Goal: Task Accomplishment & Management: Complete application form

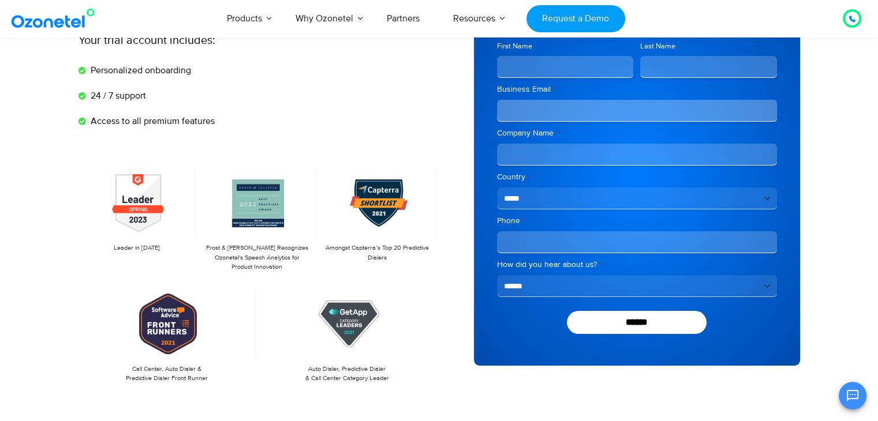
click at [598, 65] on input "First Name" at bounding box center [565, 67] width 137 height 22
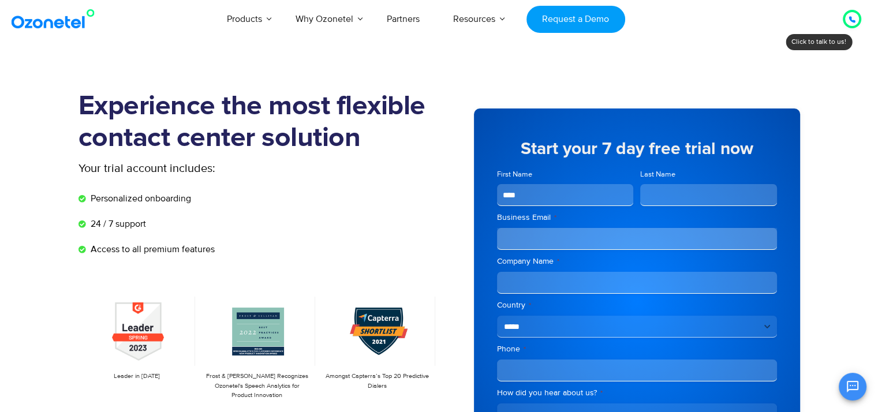
drag, startPoint x: 882, startPoint y: 61, endPoint x: 886, endPoint y: 36, distance: 25.1
type input "****"
click at [693, 189] on span "Last Name" at bounding box center [709, 188] width 144 height 38
click at [683, 188] on input "Last Name" at bounding box center [708, 195] width 137 height 22
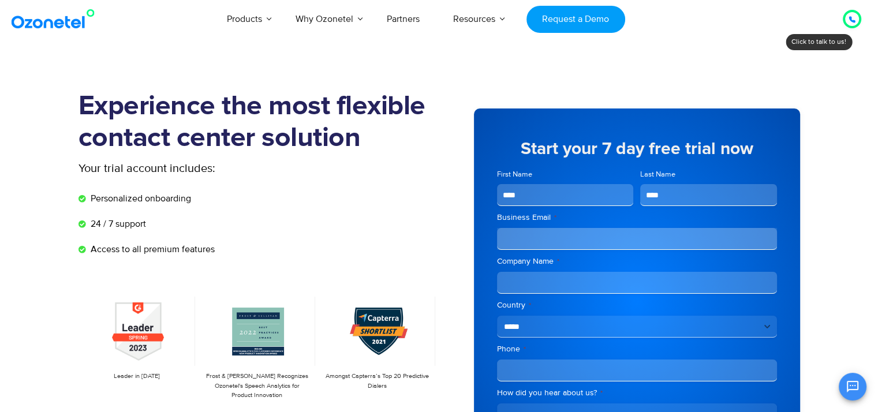
type input "****"
type input "**********"
drag, startPoint x: 647, startPoint y: 379, endPoint x: 640, endPoint y: 377, distance: 7.1
click at [642, 378] on div "OK Ozonetel Bot Ozonetel recognized as a Leader by G2 for CCAAS ​ 0" at bounding box center [741, 385] width 249 height 31
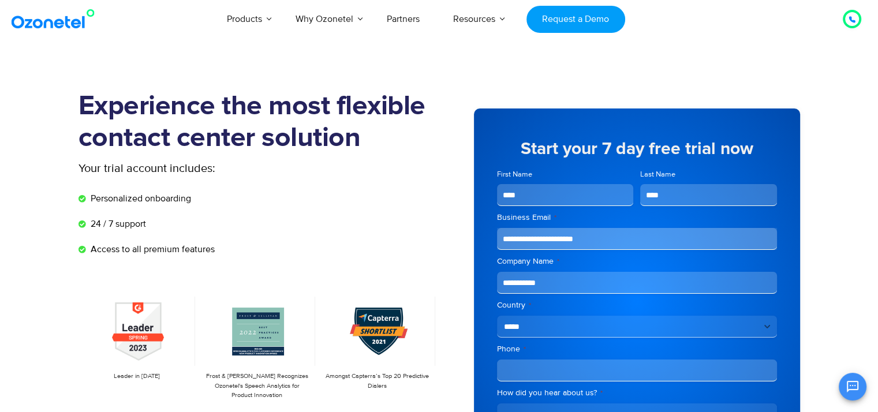
click at [614, 361] on input "Phone *" at bounding box center [637, 371] width 280 height 22
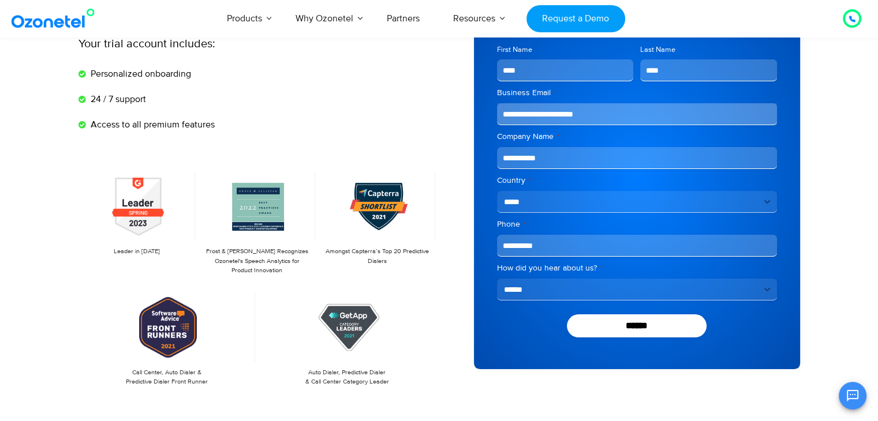
scroll to position [136, 0]
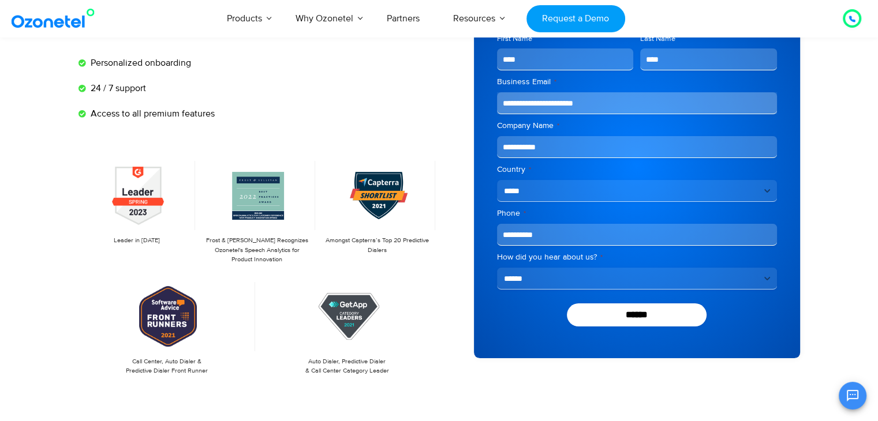
type input "**********"
click at [653, 279] on select "**********" at bounding box center [637, 279] width 280 height 22
click at [622, 283] on select "**********" at bounding box center [637, 279] width 280 height 22
click at [497, 268] on select "**********" at bounding box center [637, 279] width 280 height 22
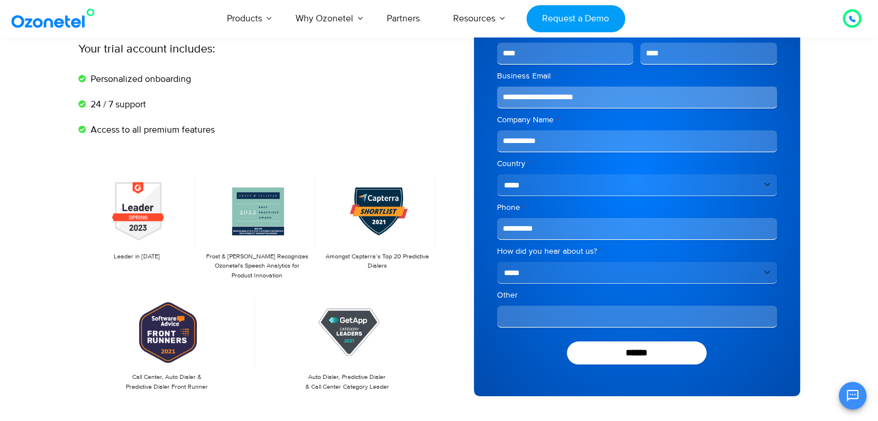
scroll to position [152, 0]
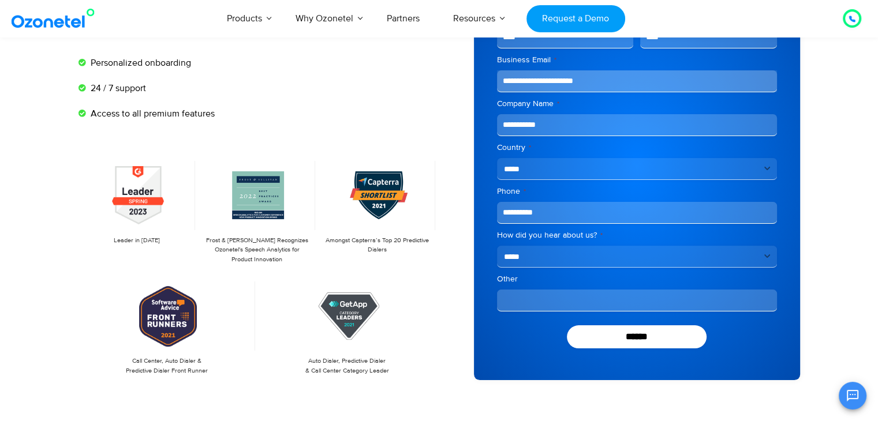
click at [562, 257] on select "**********" at bounding box center [637, 257] width 280 height 22
select select "**********"
click at [497, 268] on select "**********" at bounding box center [637, 257] width 280 height 22
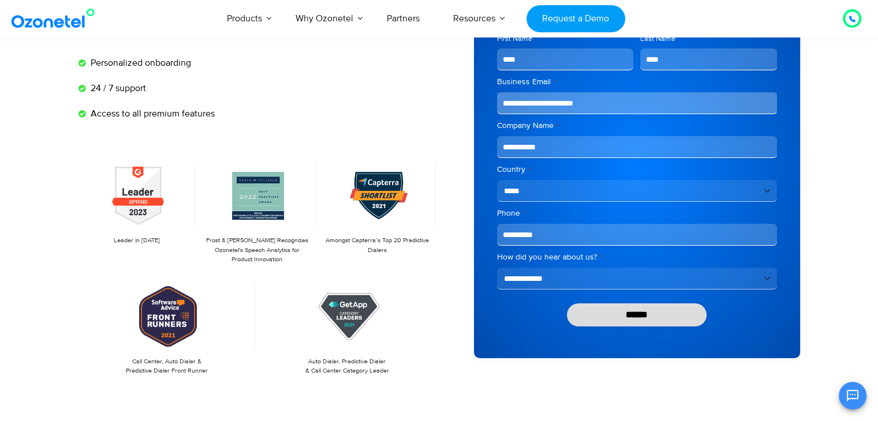
click at [640, 318] on input "******" at bounding box center [637, 315] width 140 height 23
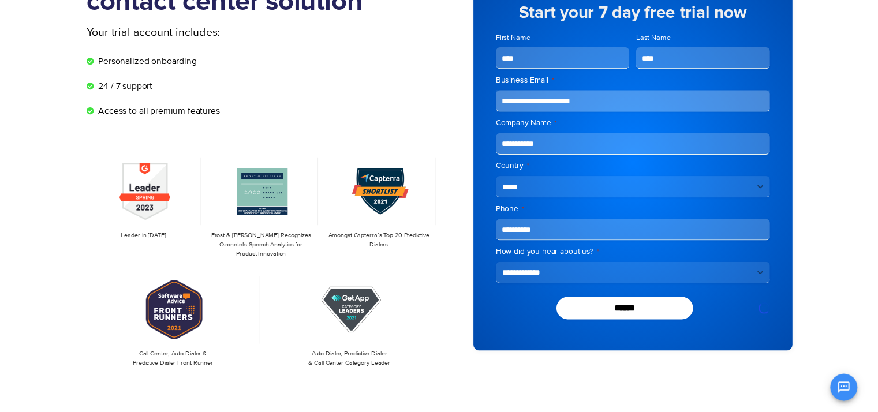
scroll to position [70, 0]
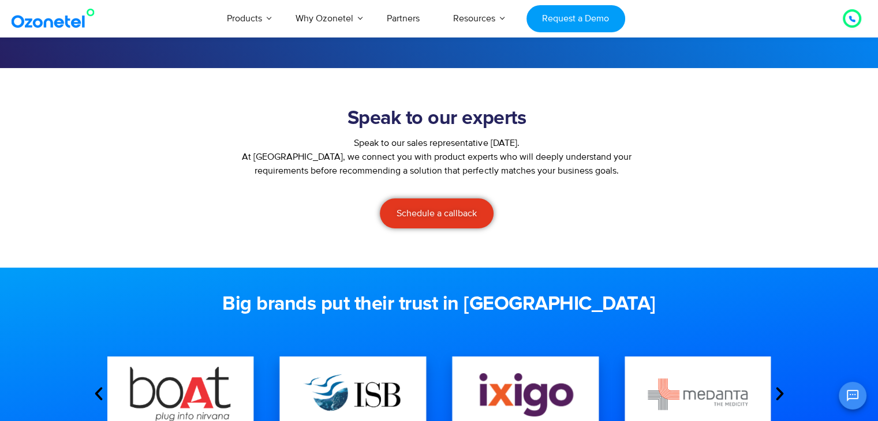
scroll to position [182, 0]
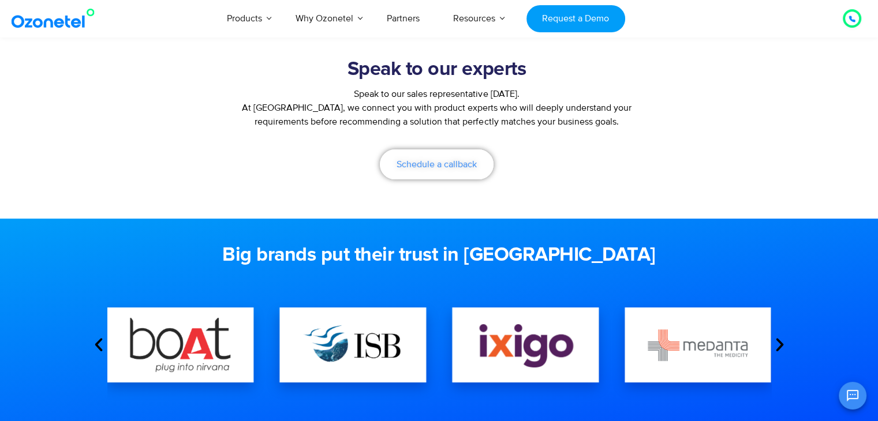
click at [436, 171] on link "Schedule a callback" at bounding box center [437, 165] width 114 height 30
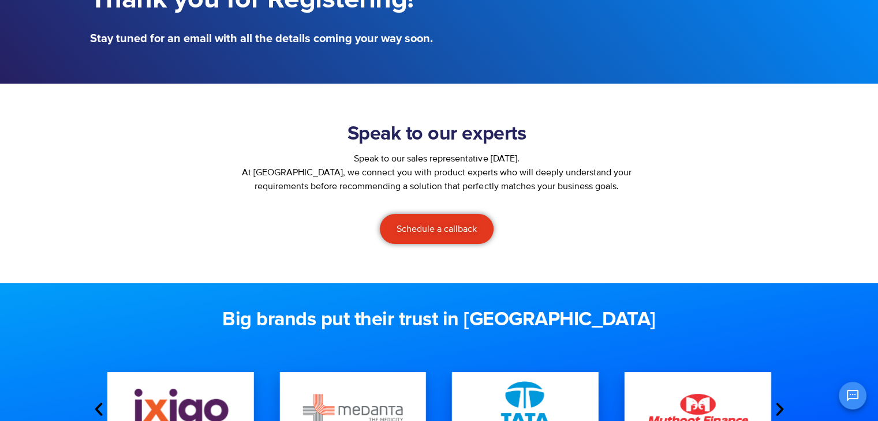
scroll to position [218, 0]
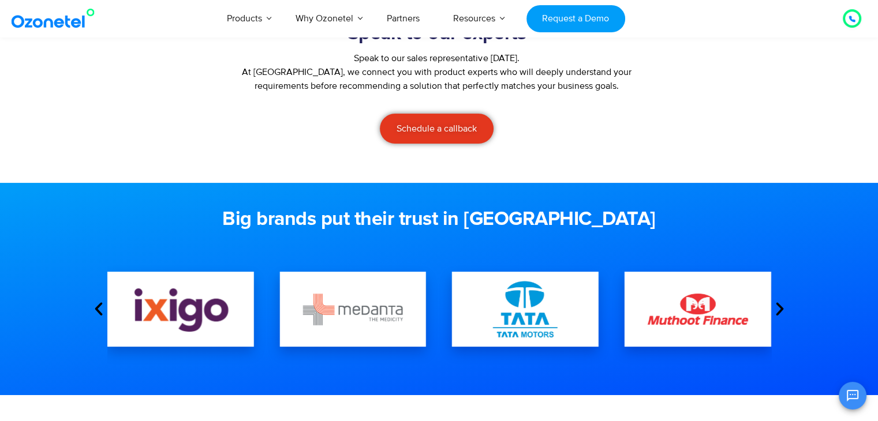
click at [847, 395] on icon "Open chat" at bounding box center [853, 396] width 12 height 12
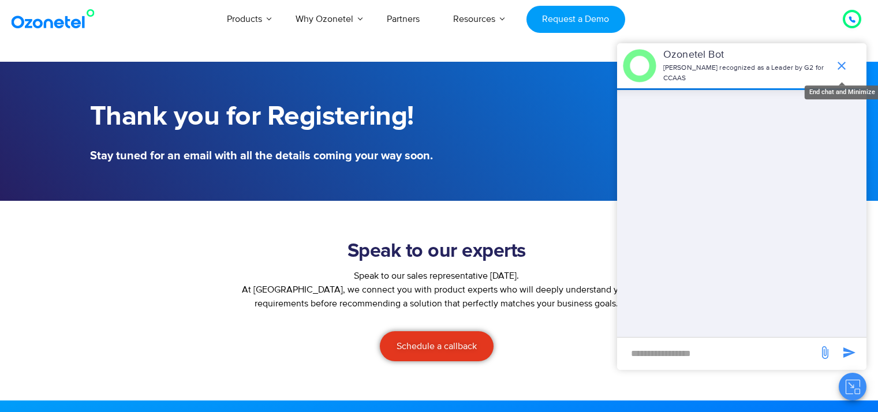
scroll to position [218, 0]
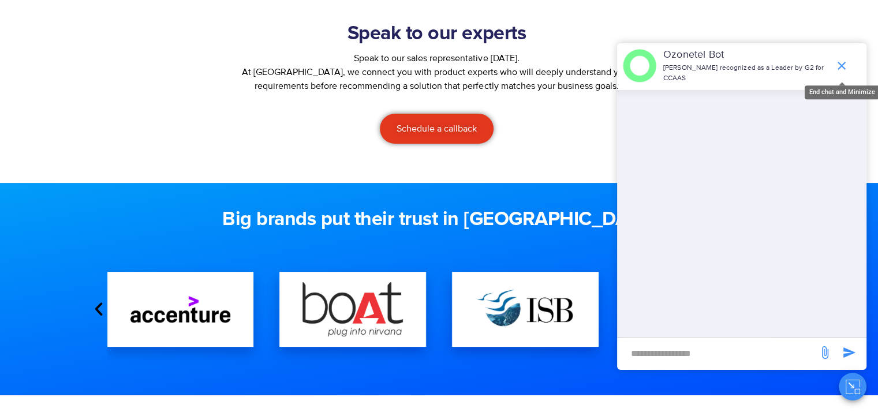
click at [843, 59] on icon "end chat or minimize" at bounding box center [842, 66] width 14 height 14
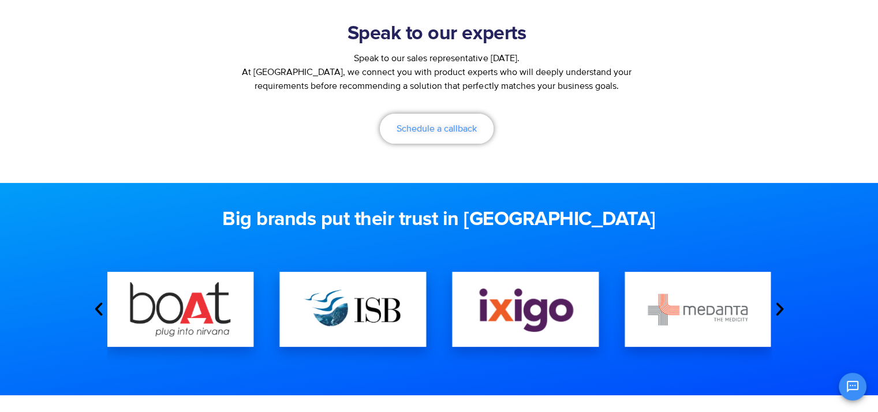
click at [404, 125] on span "Schedule a callback" at bounding box center [437, 128] width 80 height 9
click at [777, 306] on icon "Next slide" at bounding box center [779, 309] width 17 height 17
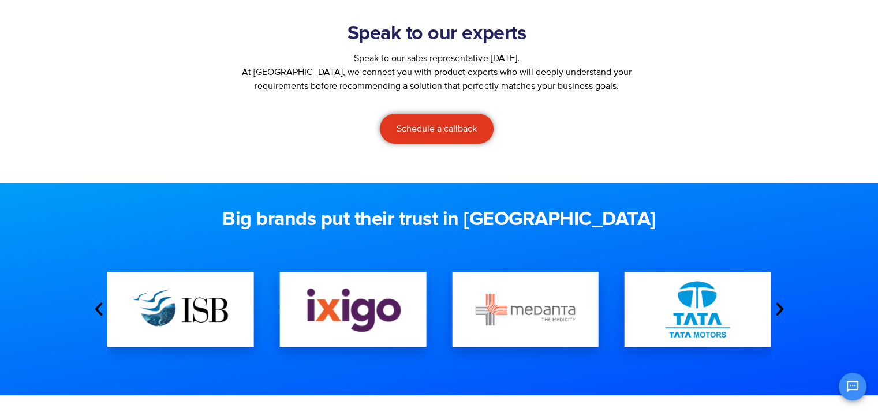
click at [777, 306] on icon "Next slide" at bounding box center [779, 309] width 17 height 17
click at [781, 307] on icon "Next slide" at bounding box center [779, 309] width 17 height 17
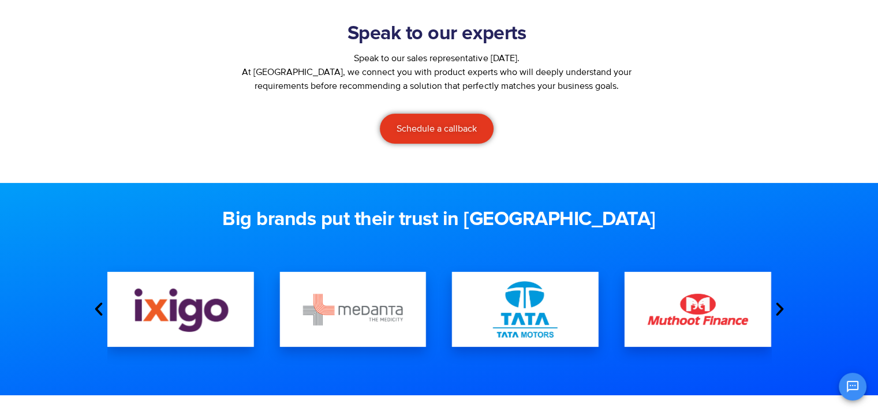
click at [780, 307] on icon "Next slide" at bounding box center [779, 309] width 17 height 17
click at [783, 307] on icon "Next slide" at bounding box center [779, 309] width 17 height 17
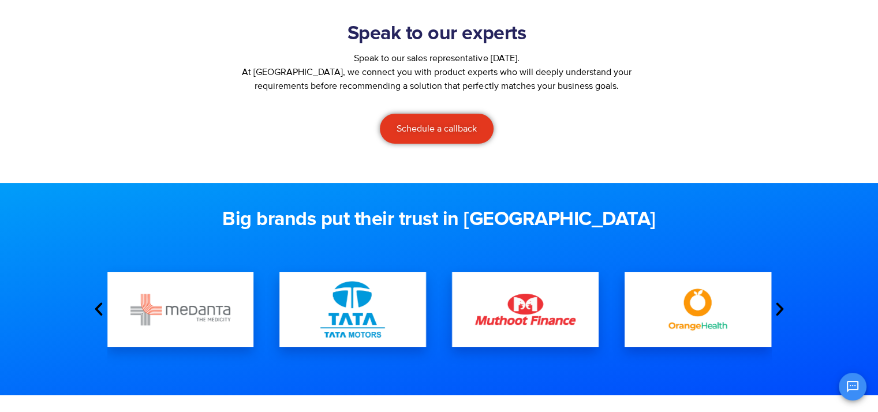
click at [783, 307] on icon "Next slide" at bounding box center [779, 309] width 17 height 17
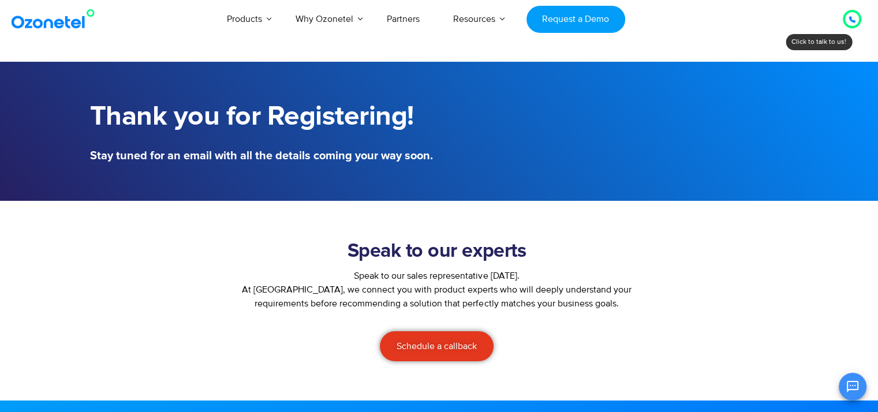
click at [854, 21] on icon at bounding box center [852, 20] width 6 height 6
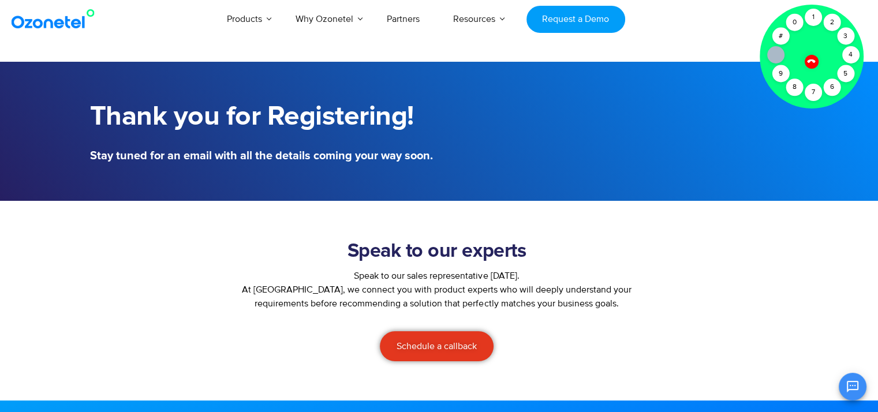
click at [733, 20] on div "Products AI & CX Voice AI Agents Agent Assist Voice of Customer Quality Audits …" at bounding box center [511, 19] width 718 height 38
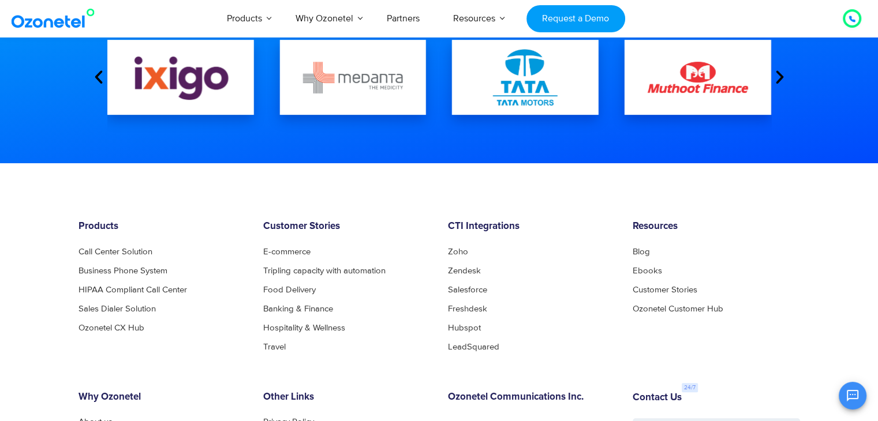
scroll to position [422, 0]
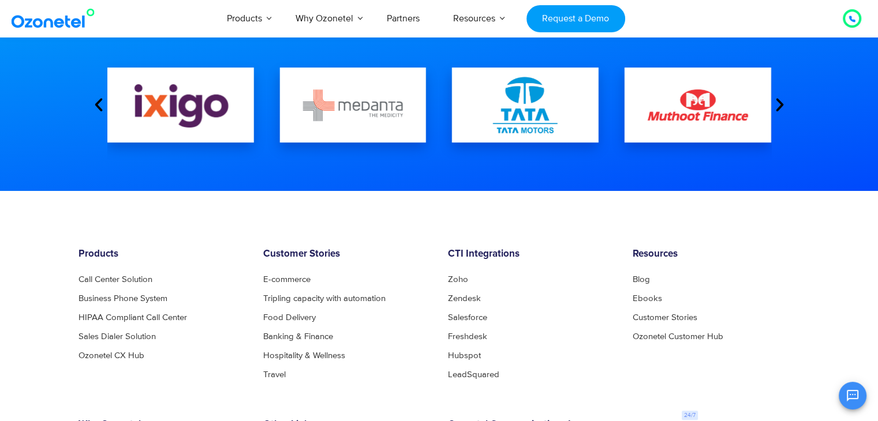
click at [780, 101] on icon "Next slide" at bounding box center [779, 104] width 17 height 17
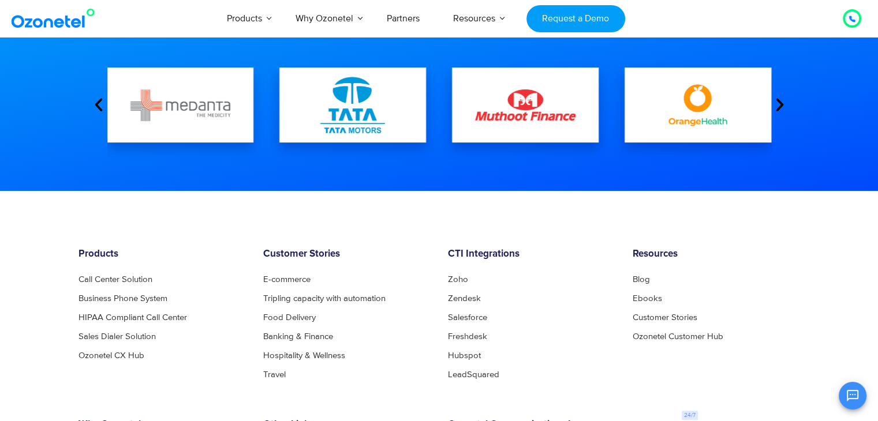
click at [778, 105] on icon "Next slide" at bounding box center [779, 104] width 17 height 17
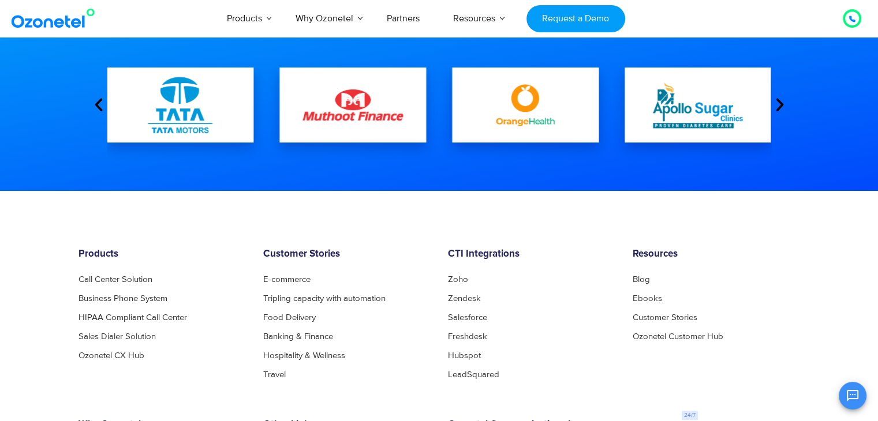
click at [780, 106] on icon "Next slide" at bounding box center [779, 104] width 17 height 17
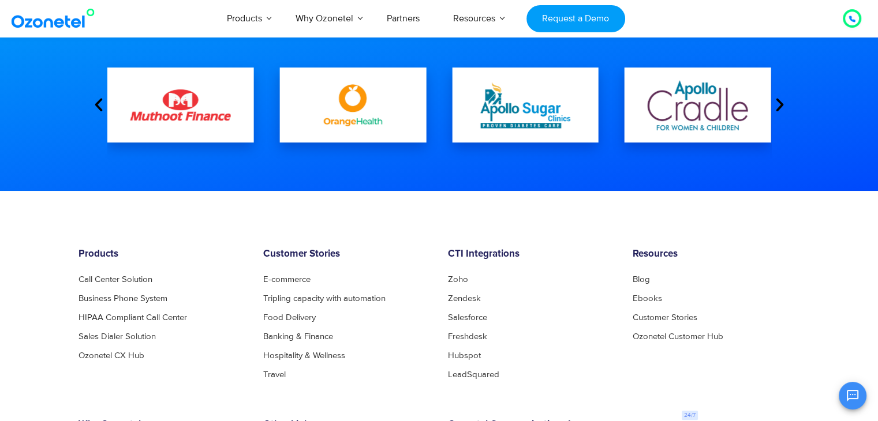
click at [780, 106] on icon "Next slide" at bounding box center [779, 104] width 17 height 17
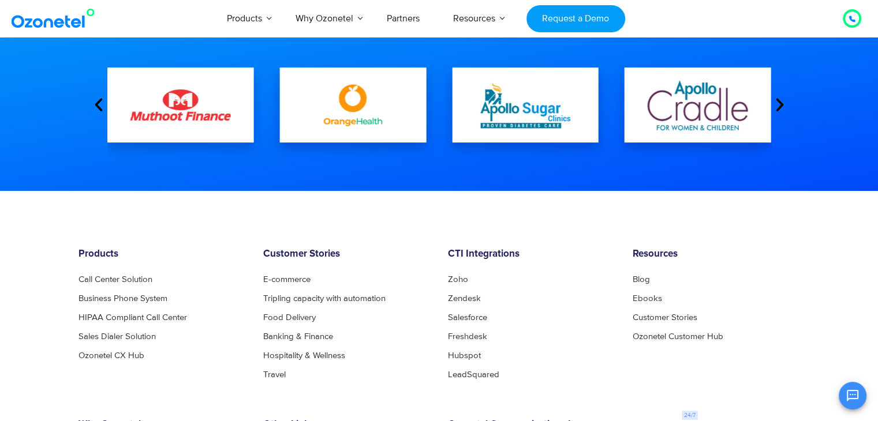
click at [780, 106] on icon "Next slide" at bounding box center [779, 104] width 17 height 17
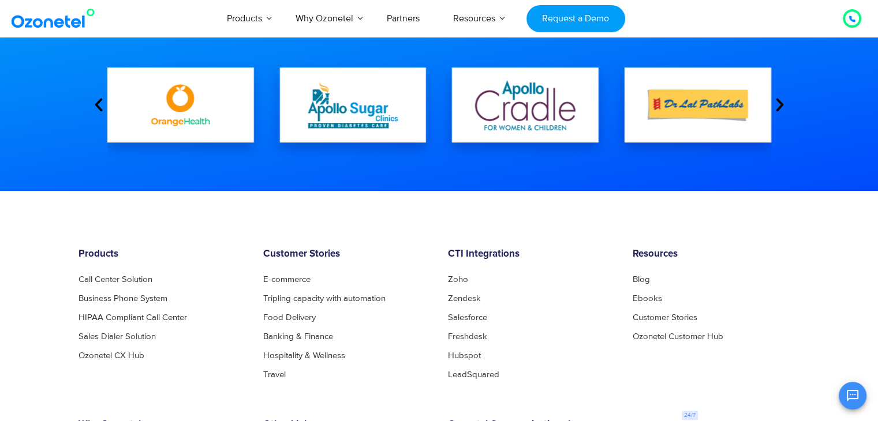
click at [780, 101] on icon "Next slide" at bounding box center [779, 104] width 17 height 17
click at [780, 107] on icon "Next slide" at bounding box center [779, 104] width 17 height 17
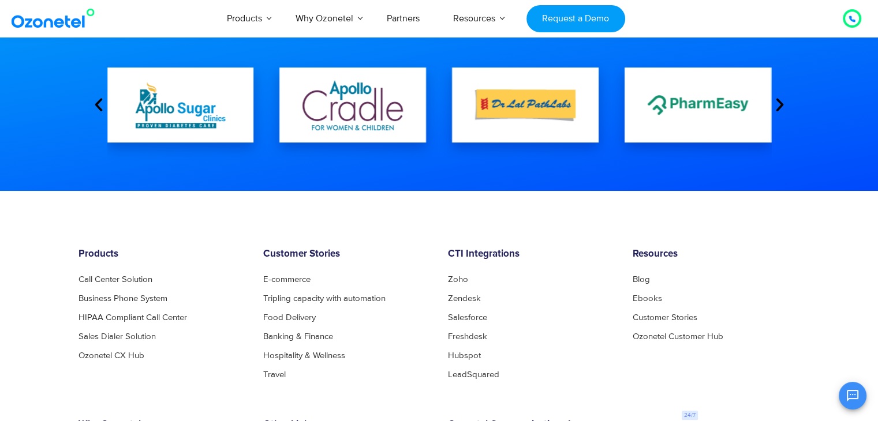
click at [780, 104] on icon "Next slide" at bounding box center [779, 104] width 17 height 17
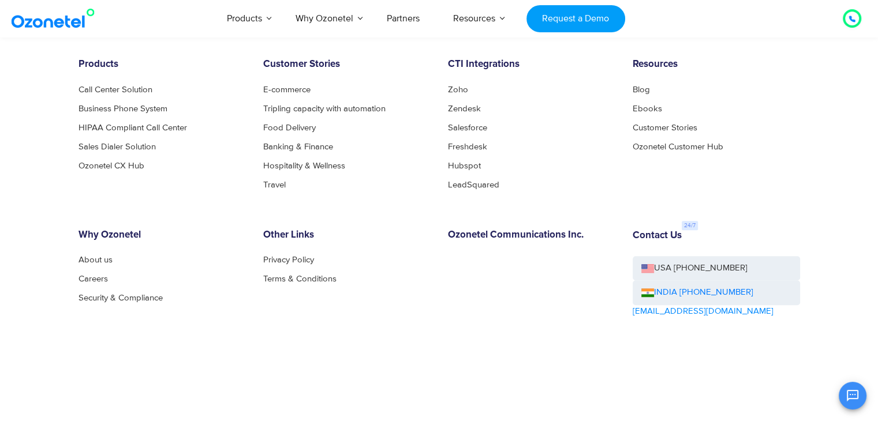
scroll to position [349, 0]
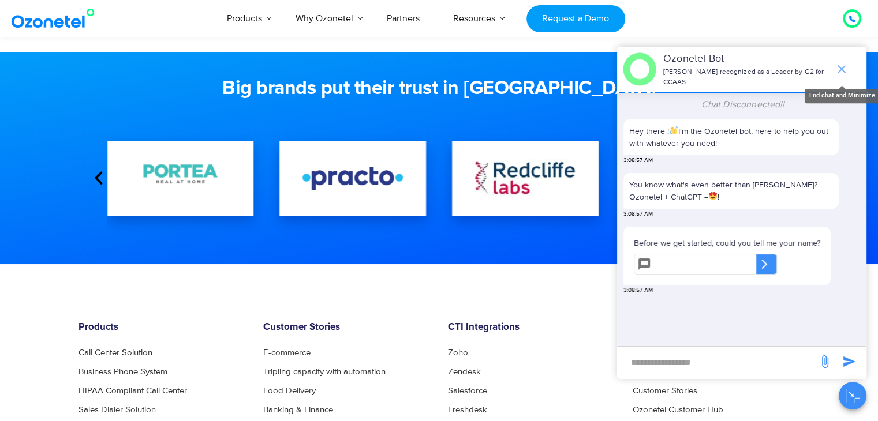
click at [843, 70] on icon "end chat or minimize" at bounding box center [842, 69] width 14 height 14
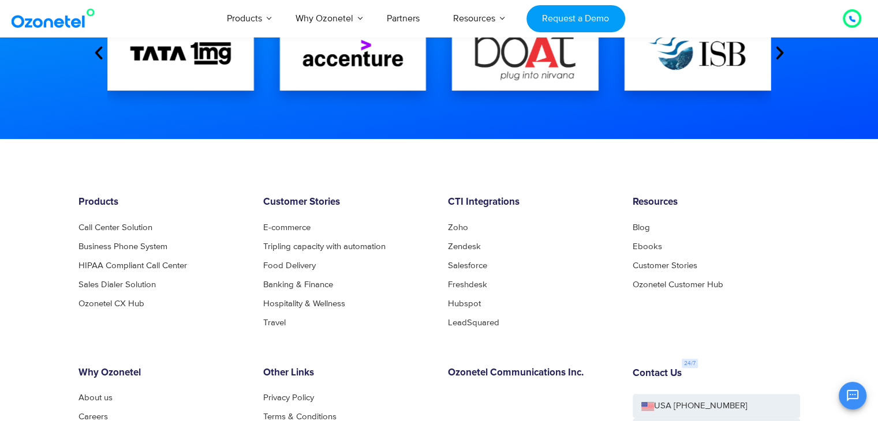
scroll to position [625, 0]
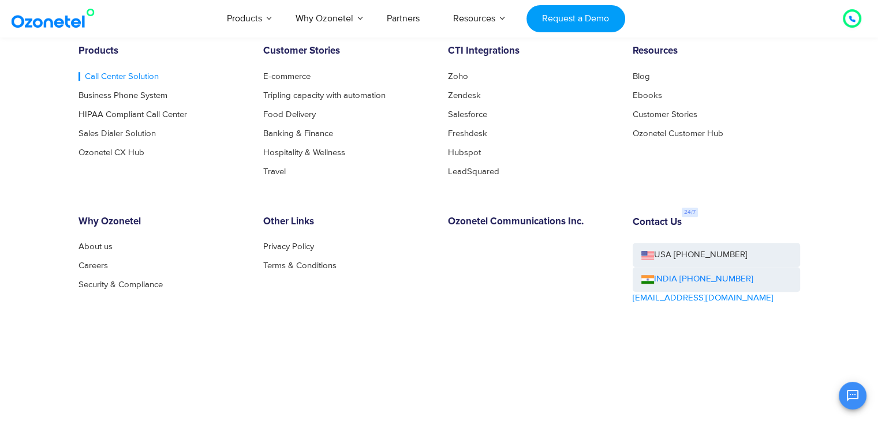
click at [142, 75] on link "Call Center Solution" at bounding box center [119, 76] width 80 height 9
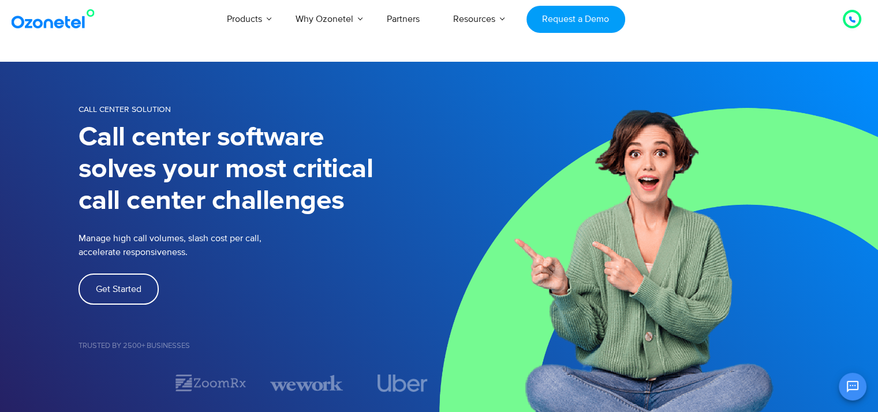
scroll to position [130, 0]
click at [845, 21] on div at bounding box center [852, 19] width 18 height 18
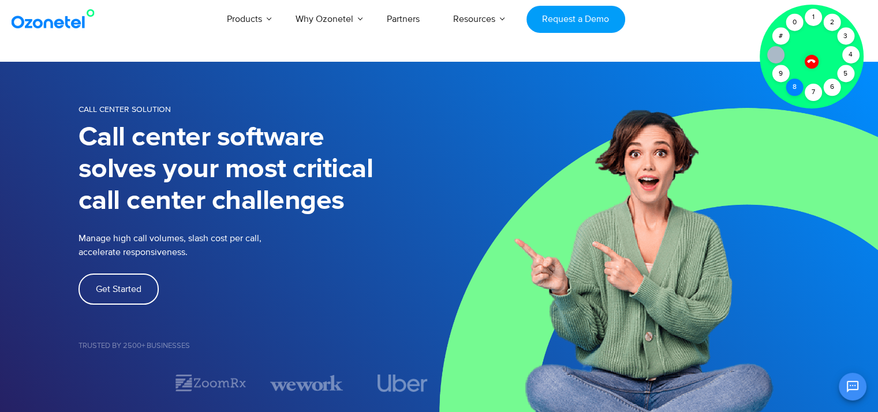
click at [795, 95] on div "8" at bounding box center [794, 87] width 17 height 17
click at [840, 76] on div "5" at bounding box center [845, 73] width 17 height 17
click at [814, 61] on icon at bounding box center [811, 61] width 8 height 8
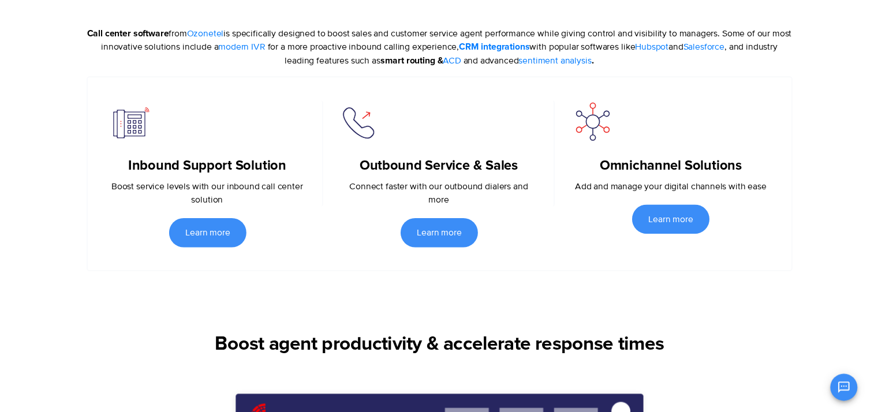
scroll to position [0, 0]
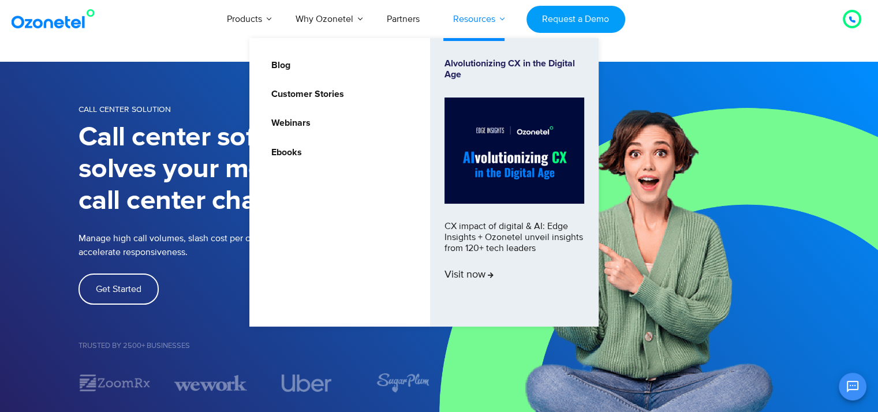
click at [500, 17] on link "Resources" at bounding box center [474, 19] width 76 height 38
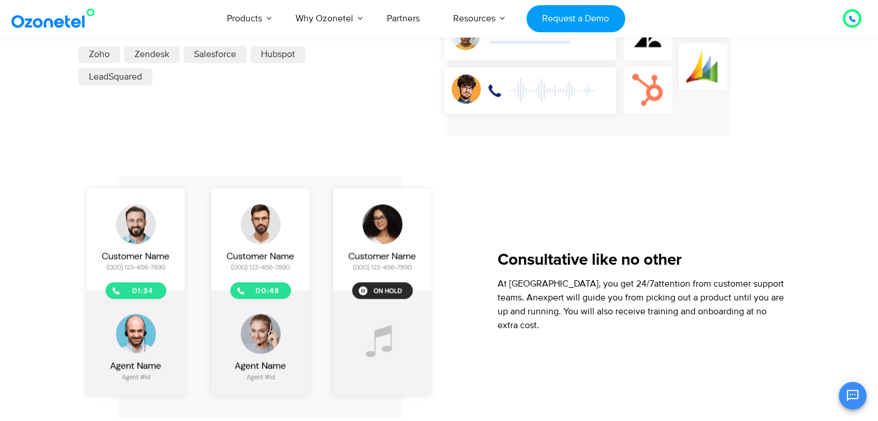
scroll to position [1850, 0]
